Goal: Task Accomplishment & Management: Use online tool/utility

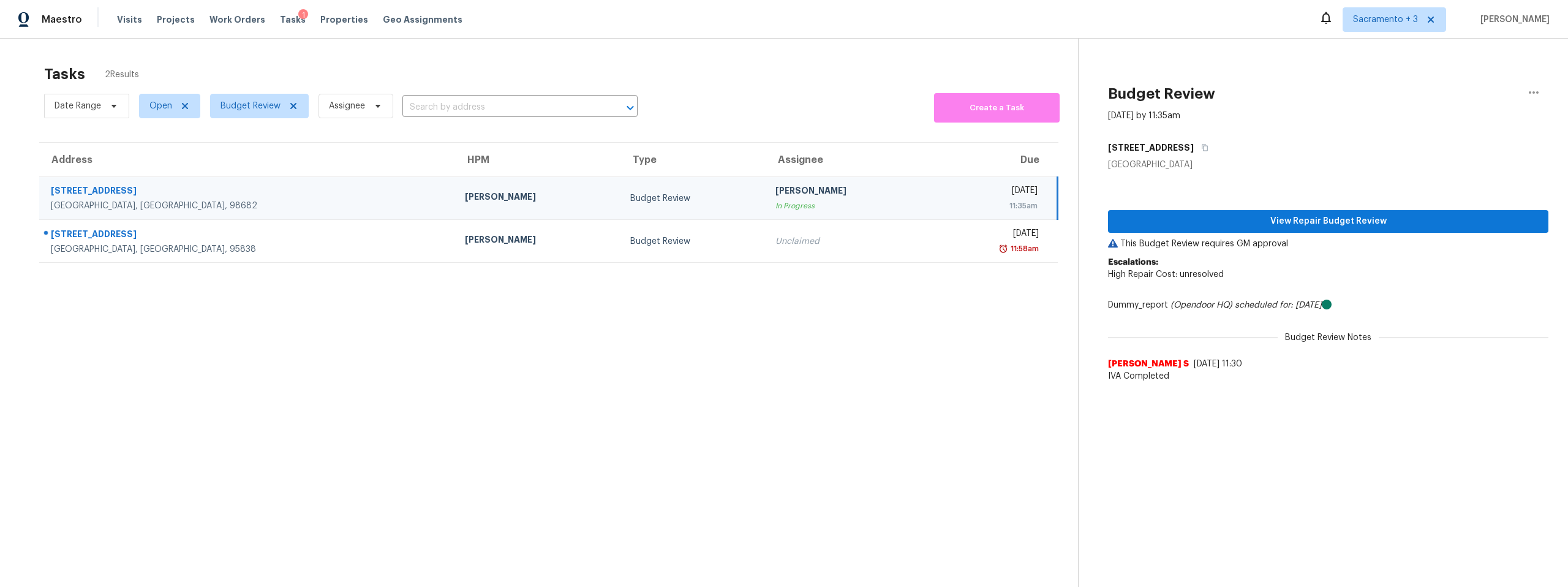
click at [142, 196] on div "[STREET_ADDRESS]" at bounding box center [248, 193] width 394 height 16
click at [1385, 221] on span "View Repair Budget Review" at bounding box center [1328, 221] width 421 height 16
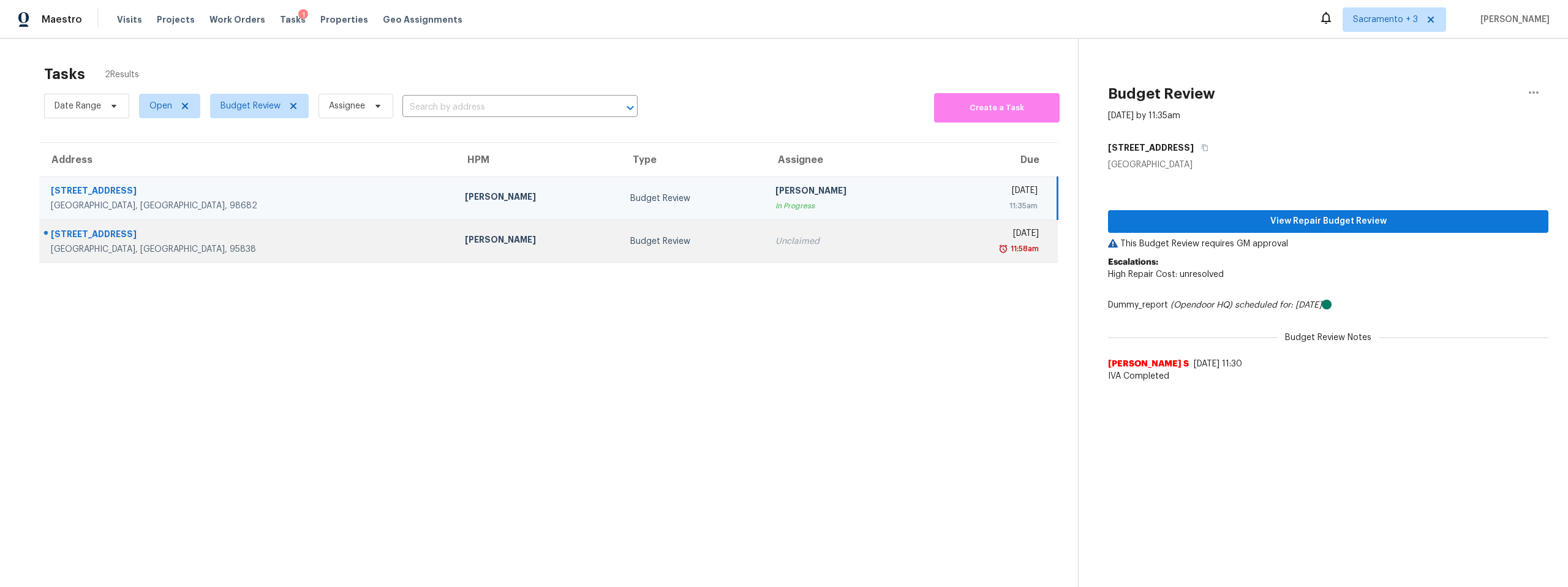
click at [138, 241] on div "363 Ford Rd" at bounding box center [248, 236] width 394 height 16
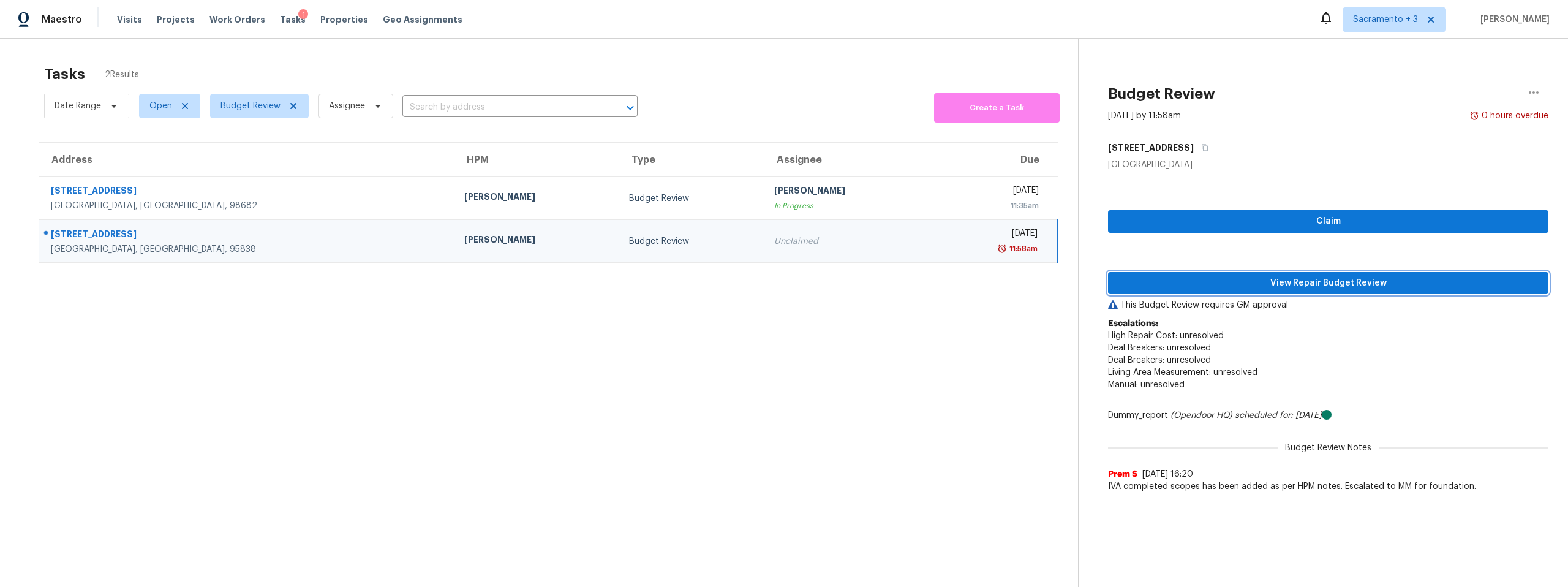
click at [1218, 276] on span "View Repair Budget Review" at bounding box center [1328, 283] width 421 height 16
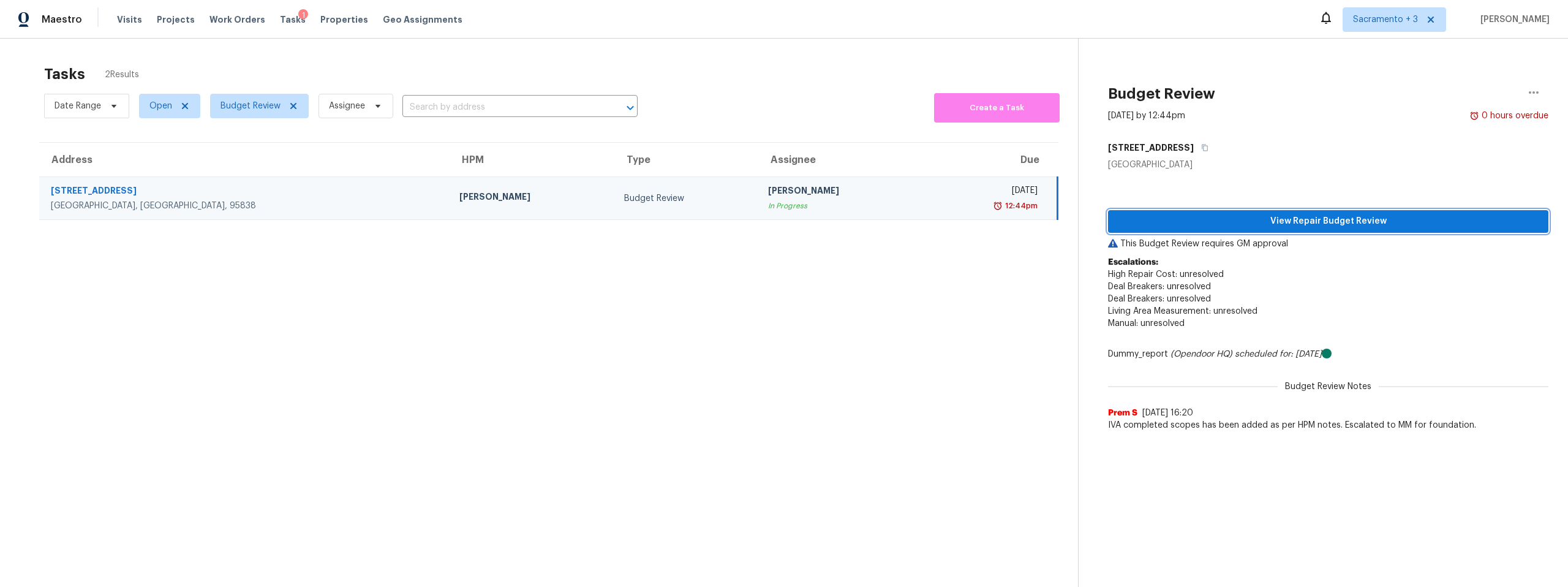
click at [1283, 222] on span "View Repair Budget Review" at bounding box center [1328, 221] width 421 height 16
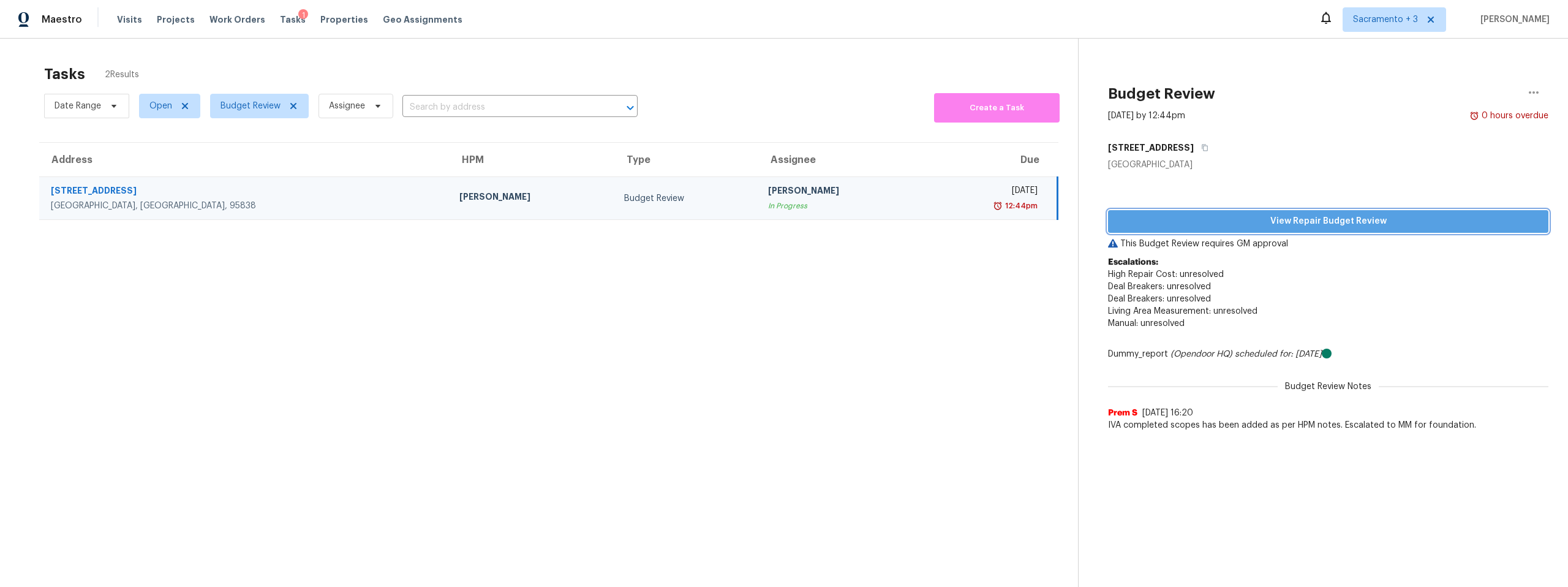
click at [1358, 220] on span "View Repair Budget Review" at bounding box center [1328, 221] width 421 height 16
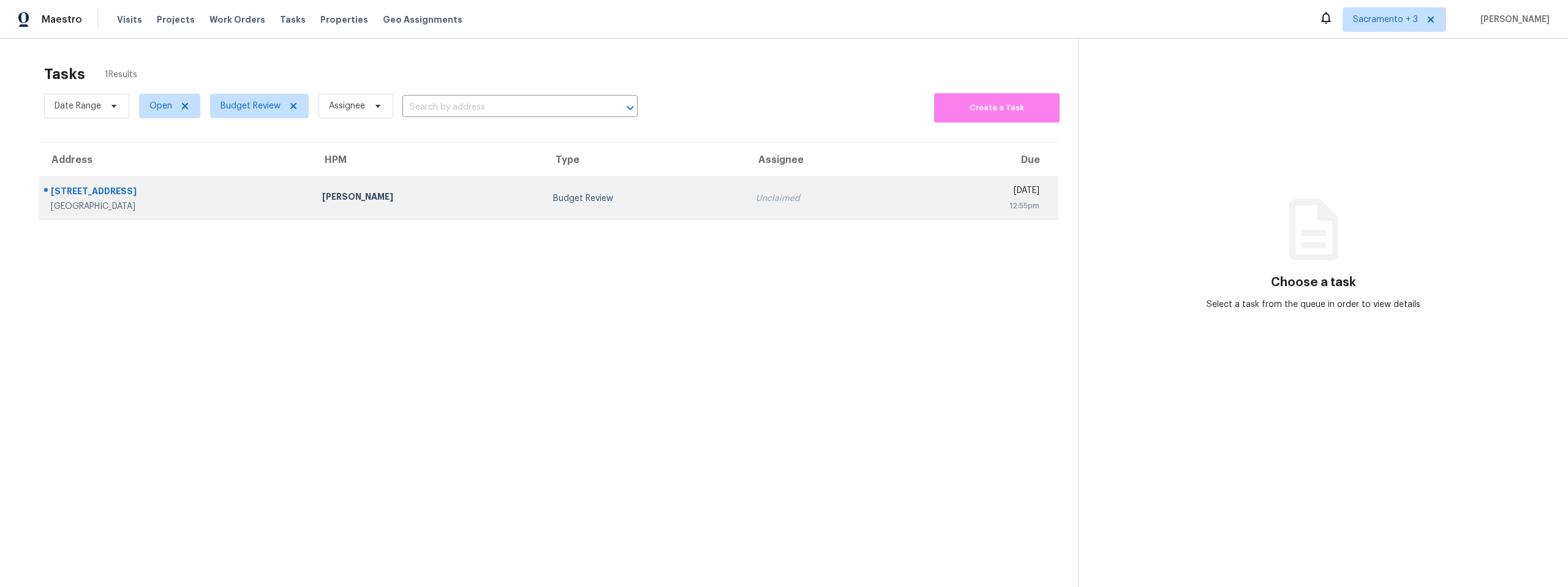
click at [129, 189] on div "2409 Cherrywood Dr" at bounding box center [177, 193] width 252 height 16
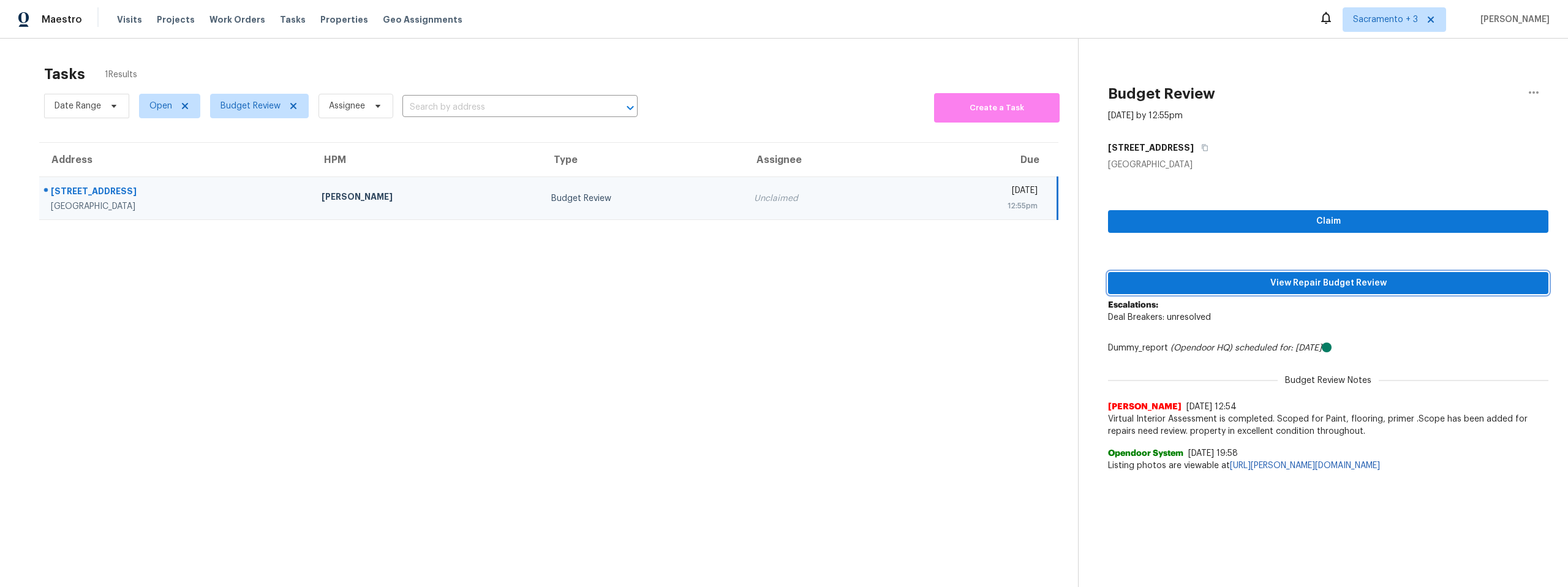
click at [1302, 287] on span "View Repair Budget Review" at bounding box center [1328, 283] width 421 height 16
